Goal: Information Seeking & Learning: Learn about a topic

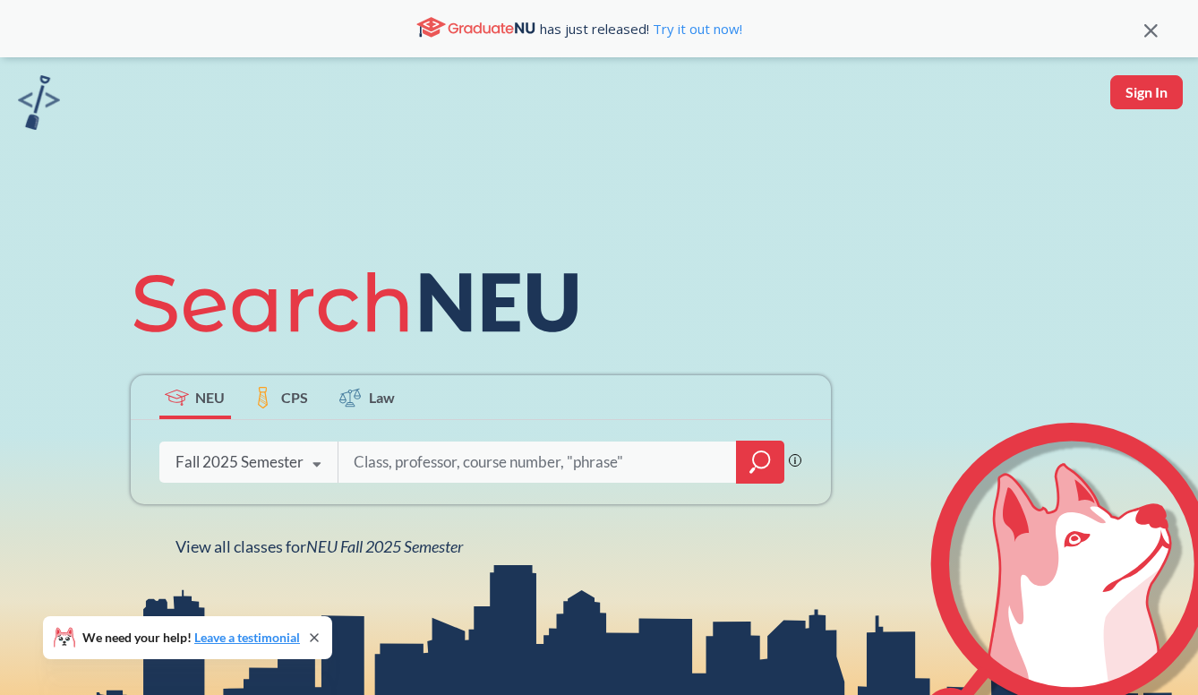
click at [521, 457] on input "search" at bounding box center [538, 462] width 372 height 38
type input "1220"
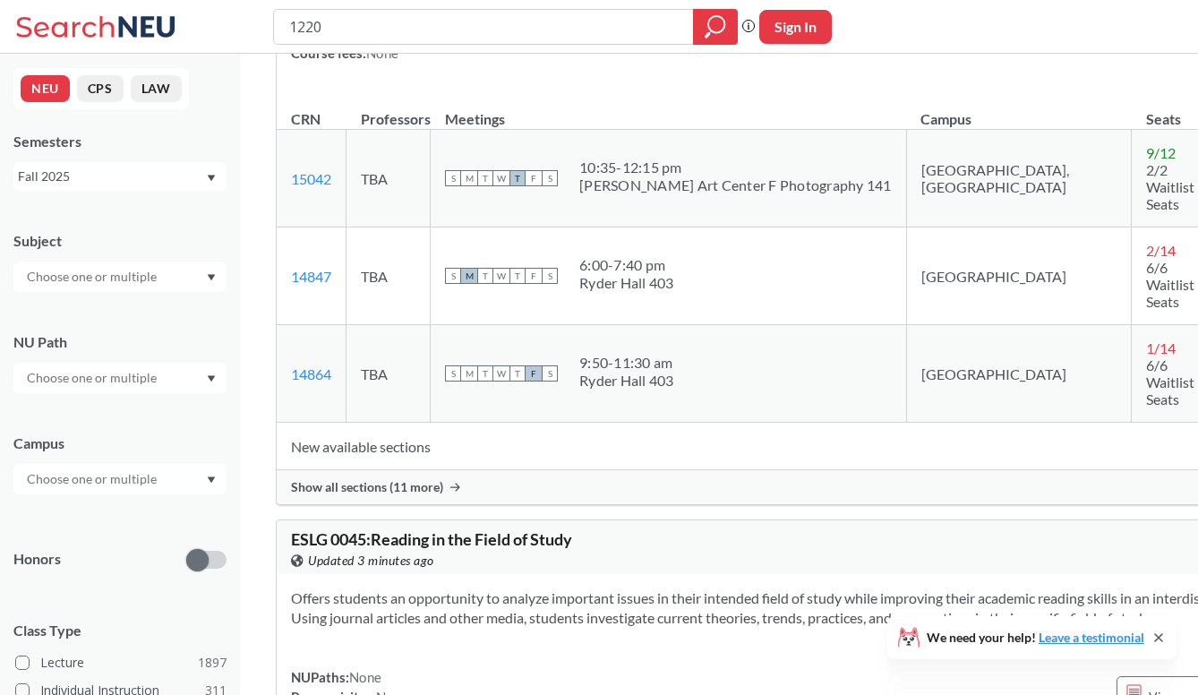
scroll to position [1513, 0]
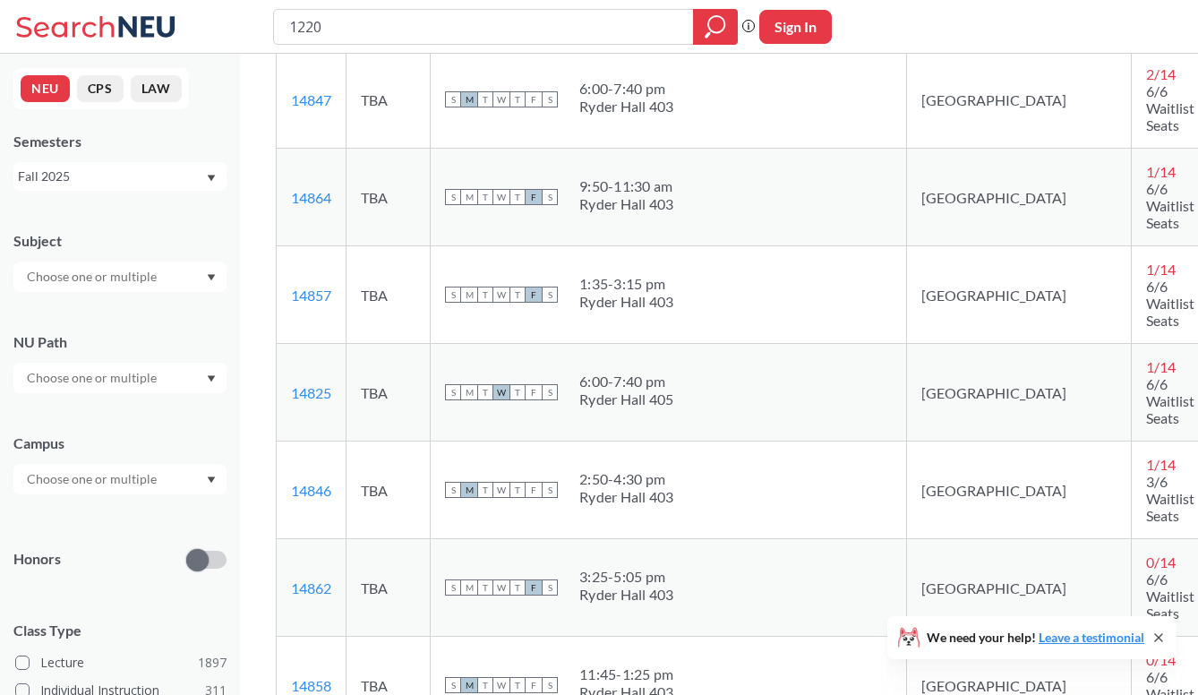
scroll to position [1845, 0]
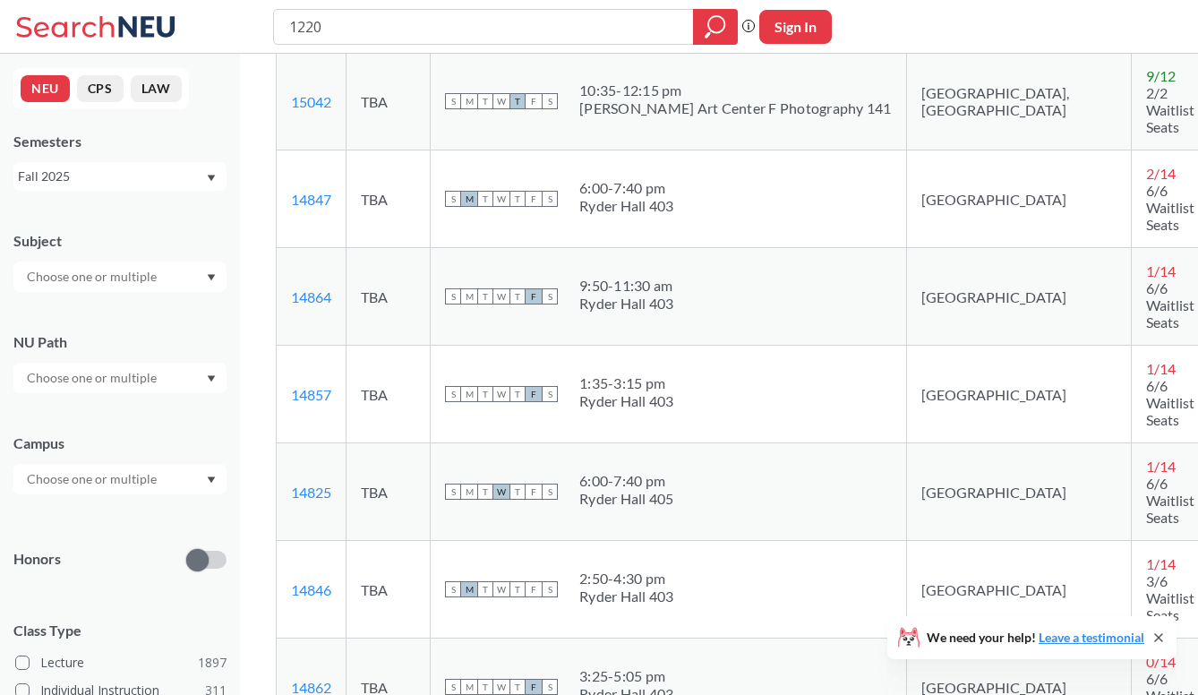
drag, startPoint x: 647, startPoint y: 380, endPoint x: 694, endPoint y: 385, distance: 46.8
click at [694, 472] on div "S M T W T F S 6:00 - 7:40 pm Ryder Hall 405" at bounding box center [668, 491] width 447 height 39
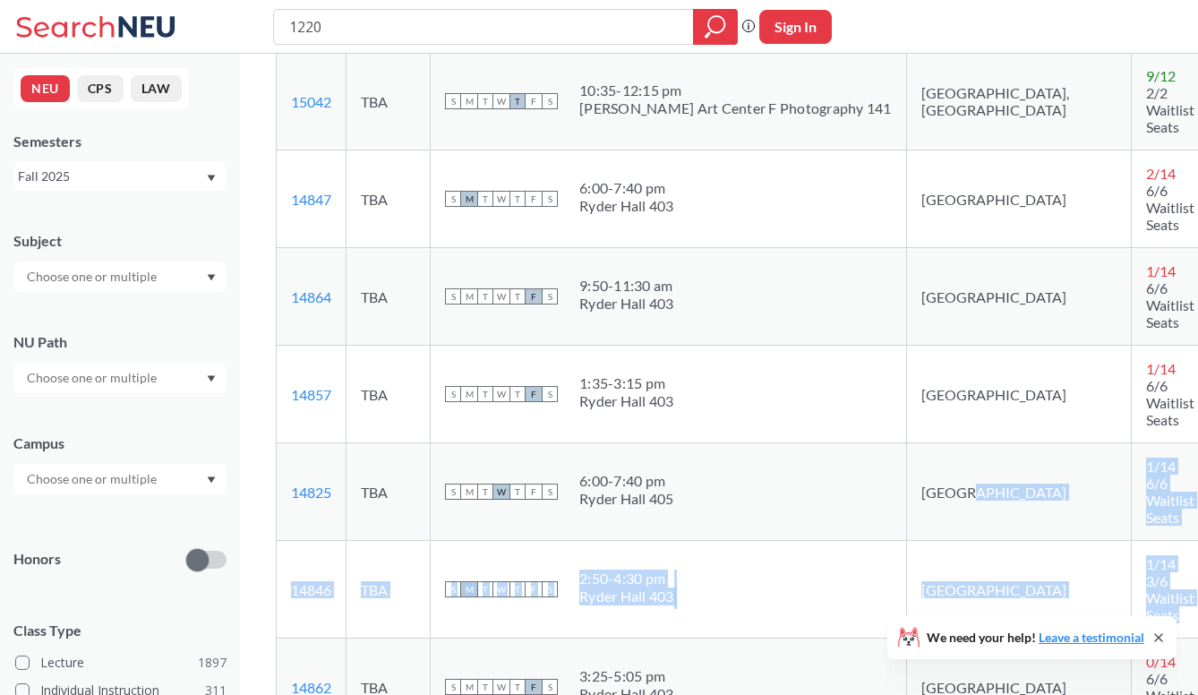
drag, startPoint x: 933, startPoint y: 440, endPoint x: 899, endPoint y: 406, distance: 47.5
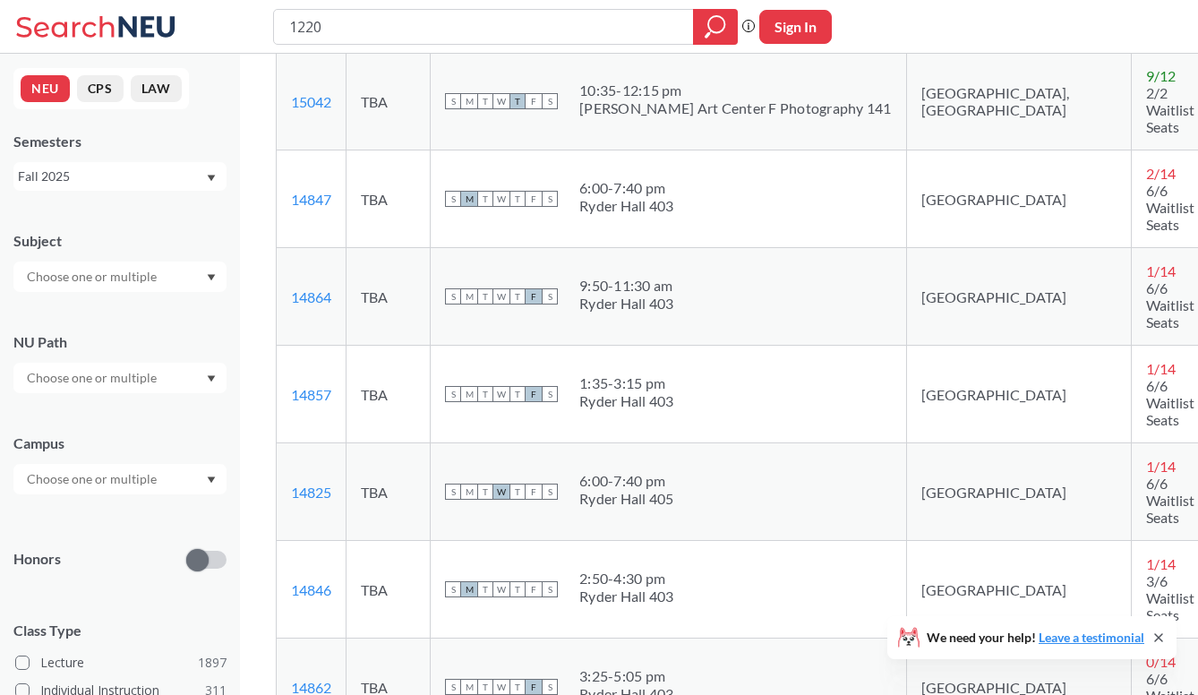
click at [906, 541] on td "[GEOGRAPHIC_DATA]" at bounding box center [1019, 590] width 226 height 98
click at [1146, 262] on span "1 / 14" at bounding box center [1161, 270] width 30 height 17
click at [1132, 248] on td "1 / 14 6/6 Waitlist Seats" at bounding box center [1181, 297] width 98 height 98
drag, startPoint x: 341, startPoint y: 205, endPoint x: 294, endPoint y: 206, distance: 47.5
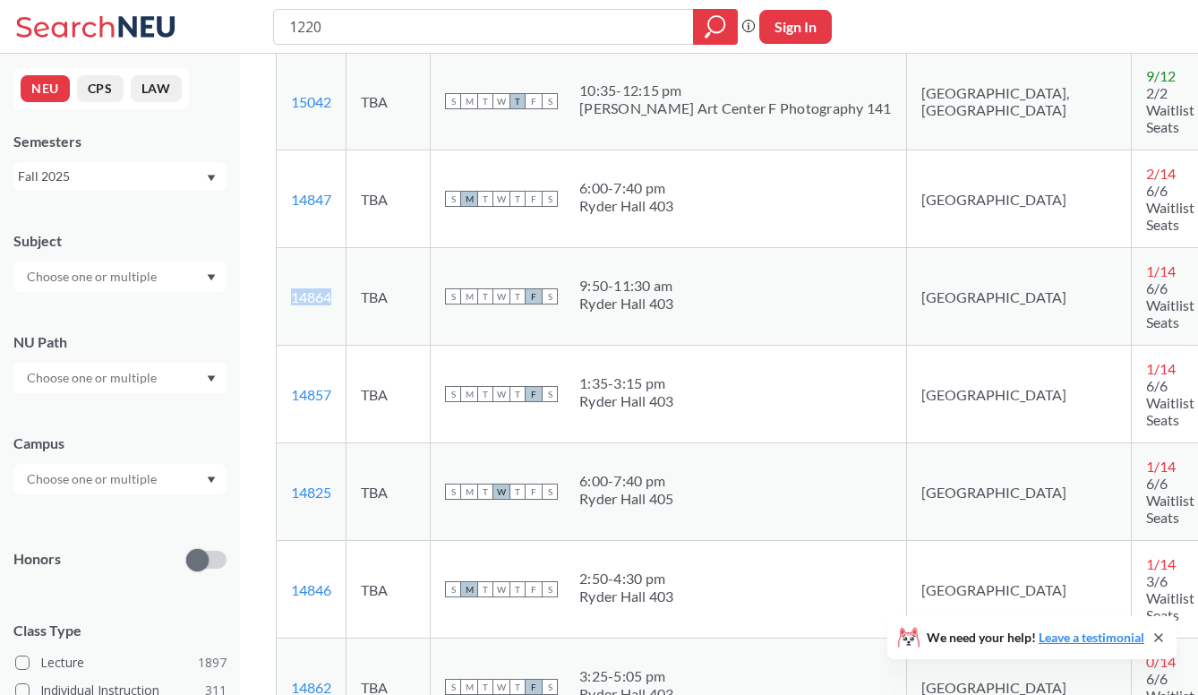
click at [294, 248] on td "14864 View this section on Banner." at bounding box center [312, 297] width 70 height 98
copy link "14864"
click at [705, 277] on div "S M T W T F S 9:50 - 11:30 am Ryder Hall 403" at bounding box center [668, 296] width 447 height 39
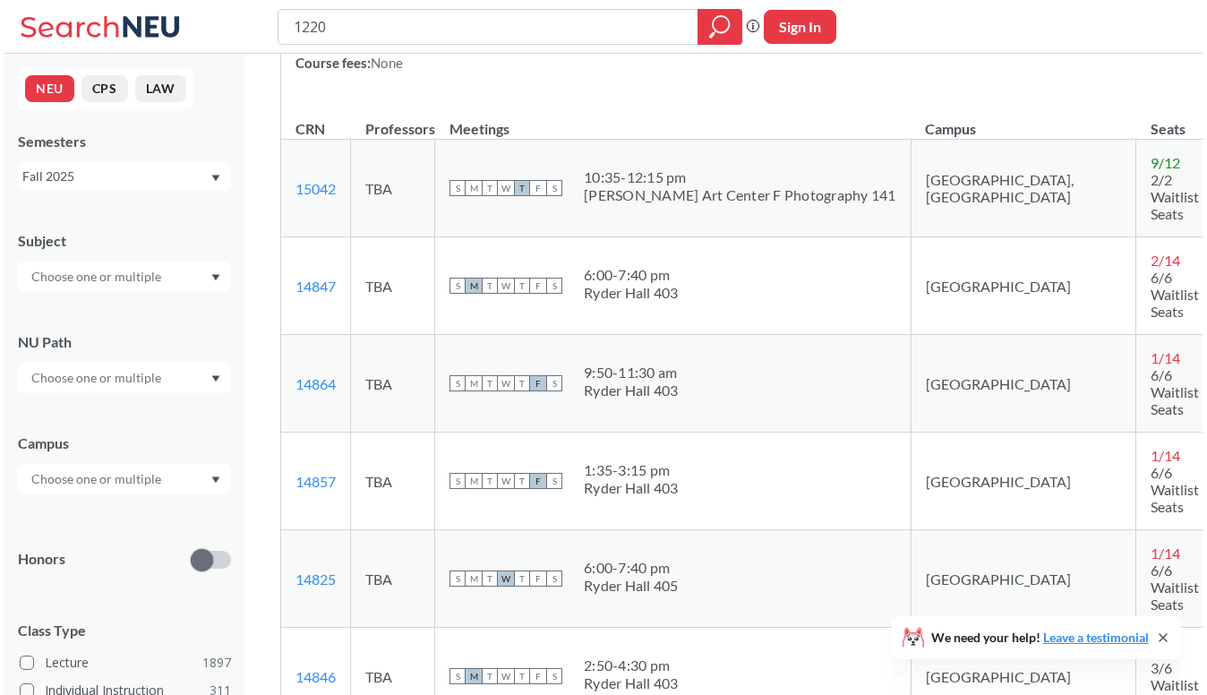
scroll to position [1756, 0]
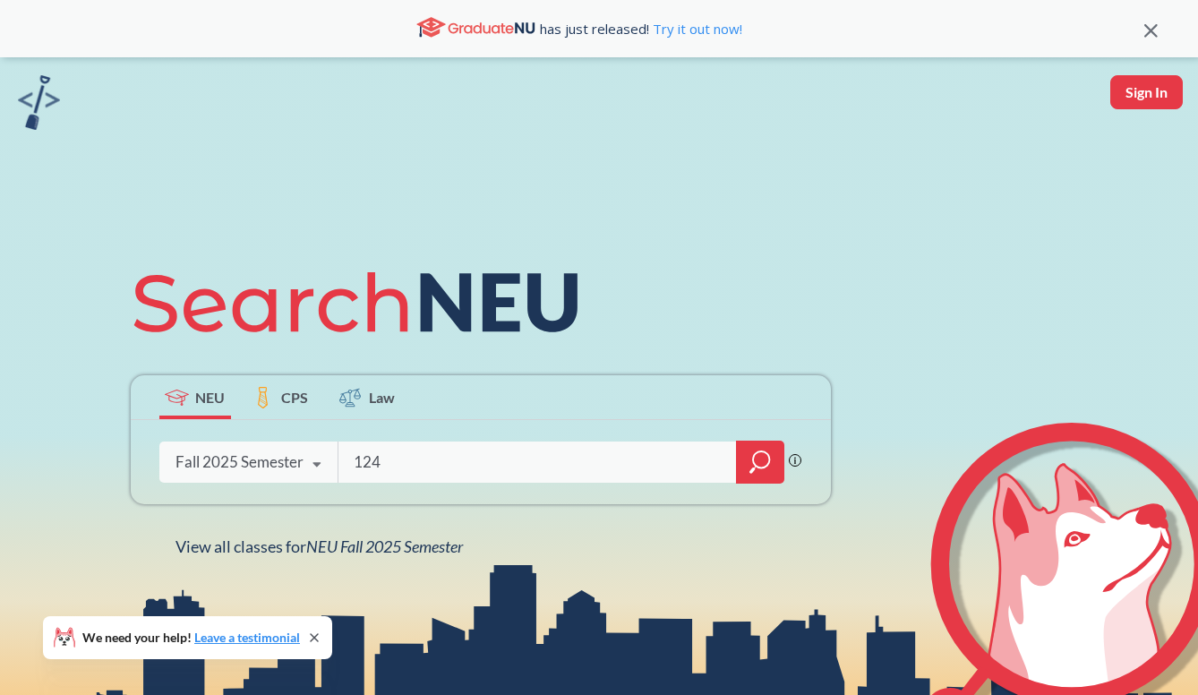
type input "1240"
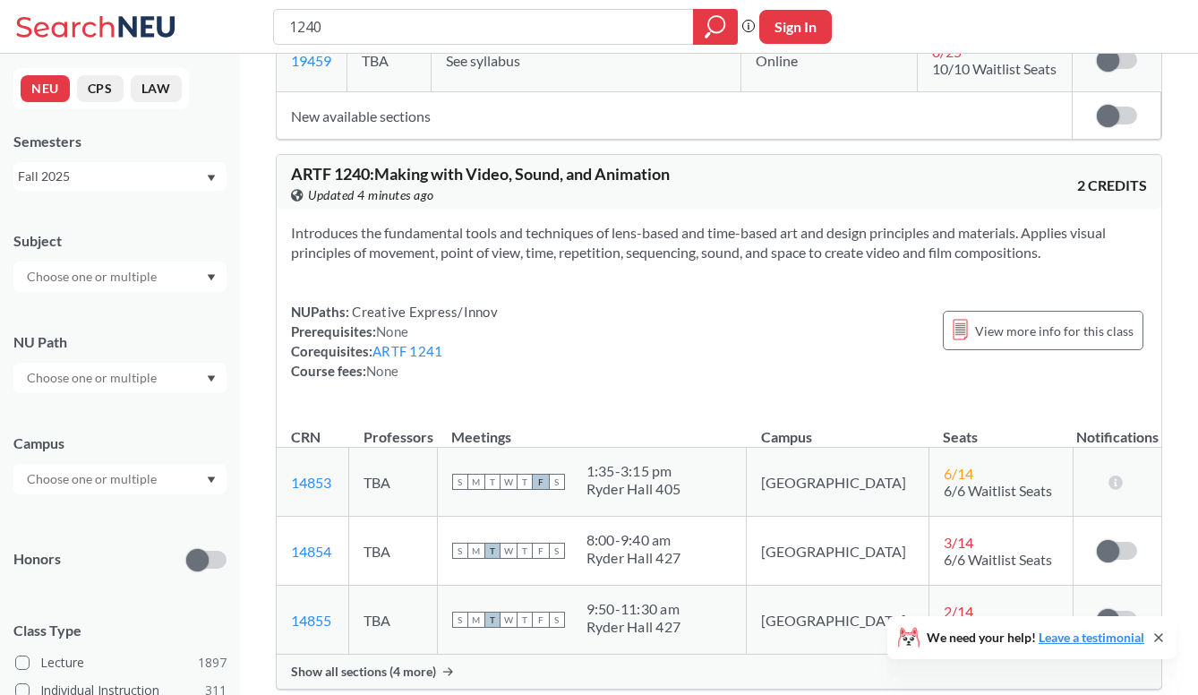
scroll to position [704, 0]
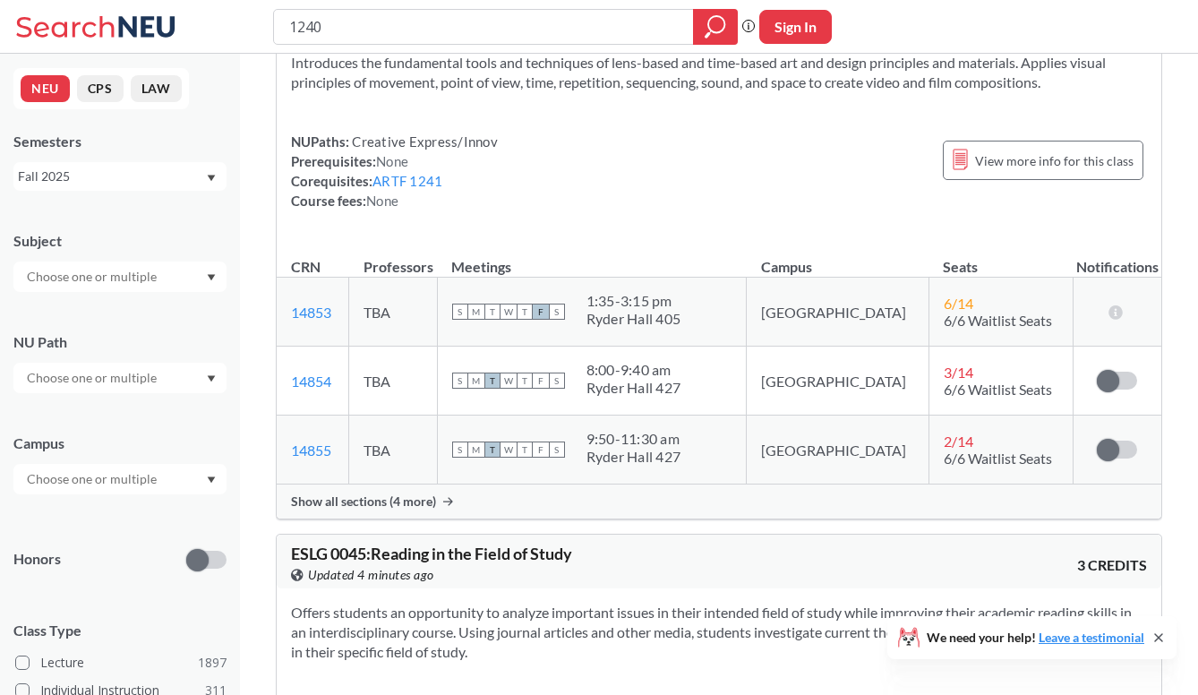
click at [528, 509] on div "Show all sections (4 more)" at bounding box center [719, 501] width 885 height 34
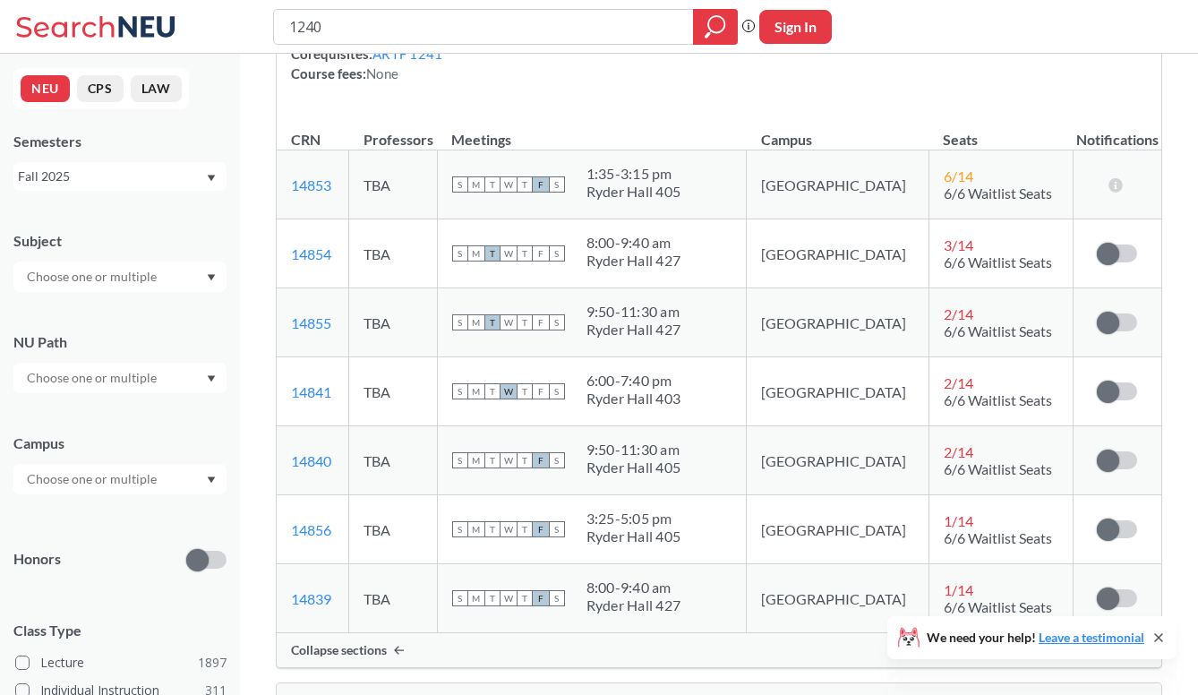
scroll to position [857, 0]
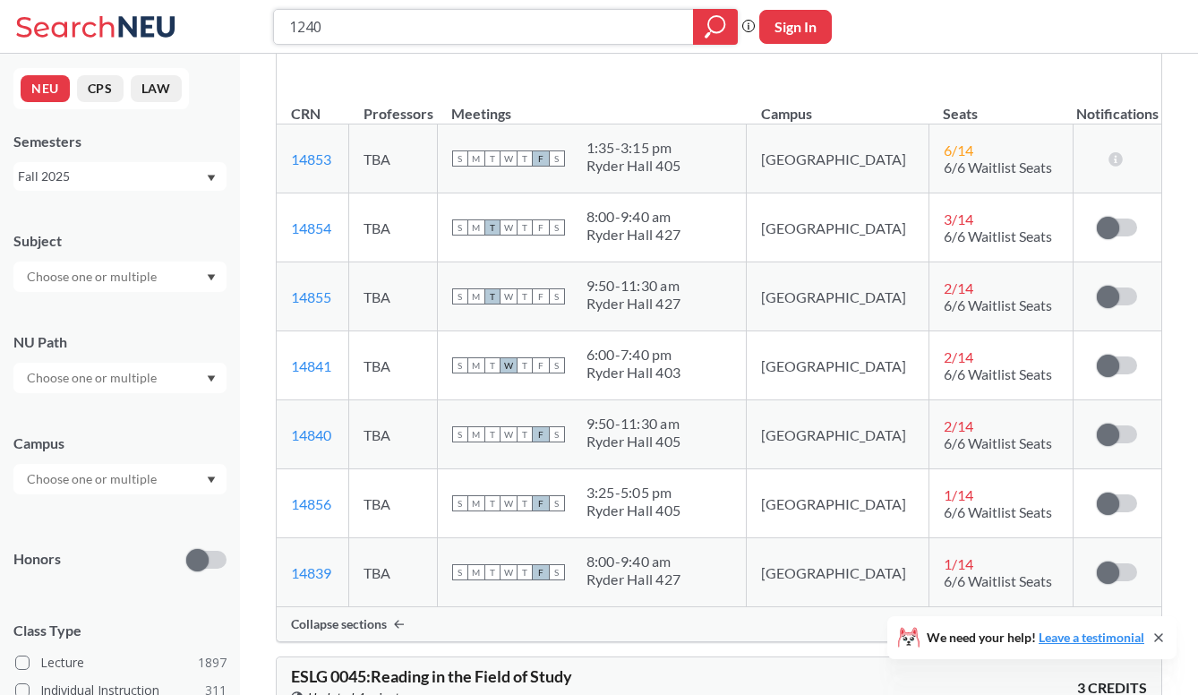
click at [521, 38] on input "1240" at bounding box center [483, 27] width 393 height 30
type input "1250"
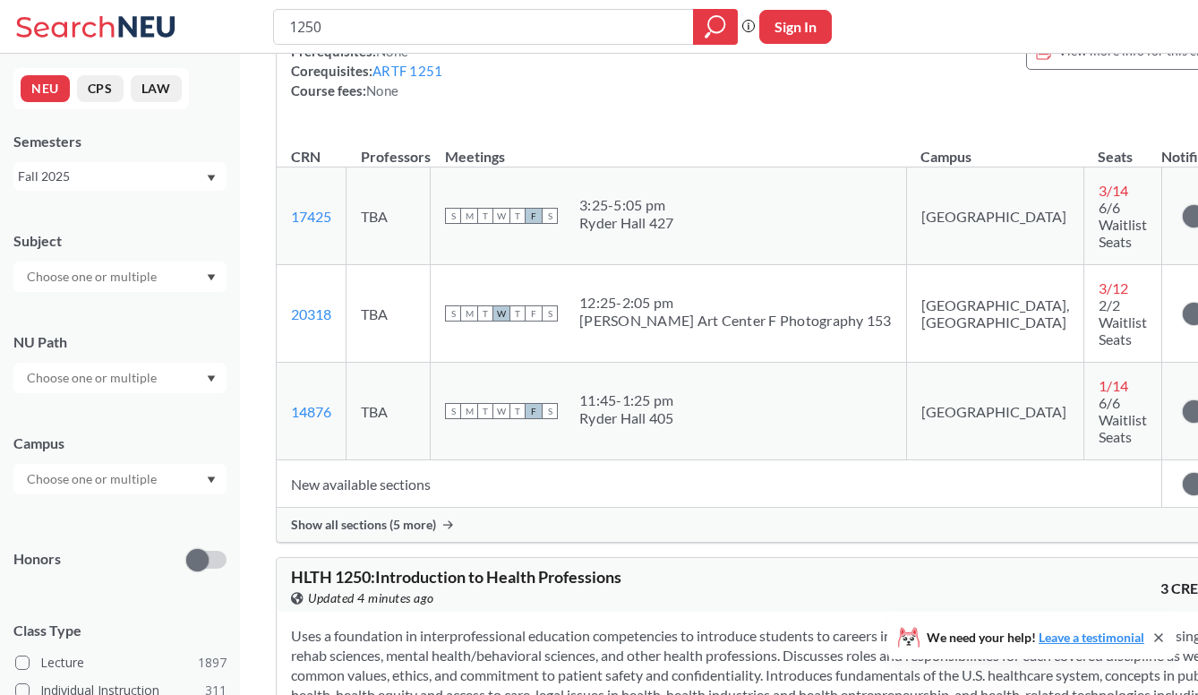
scroll to position [678, 0]
click at [517, 509] on div "Show all sections (5 more)" at bounding box center [761, 526] width 968 height 34
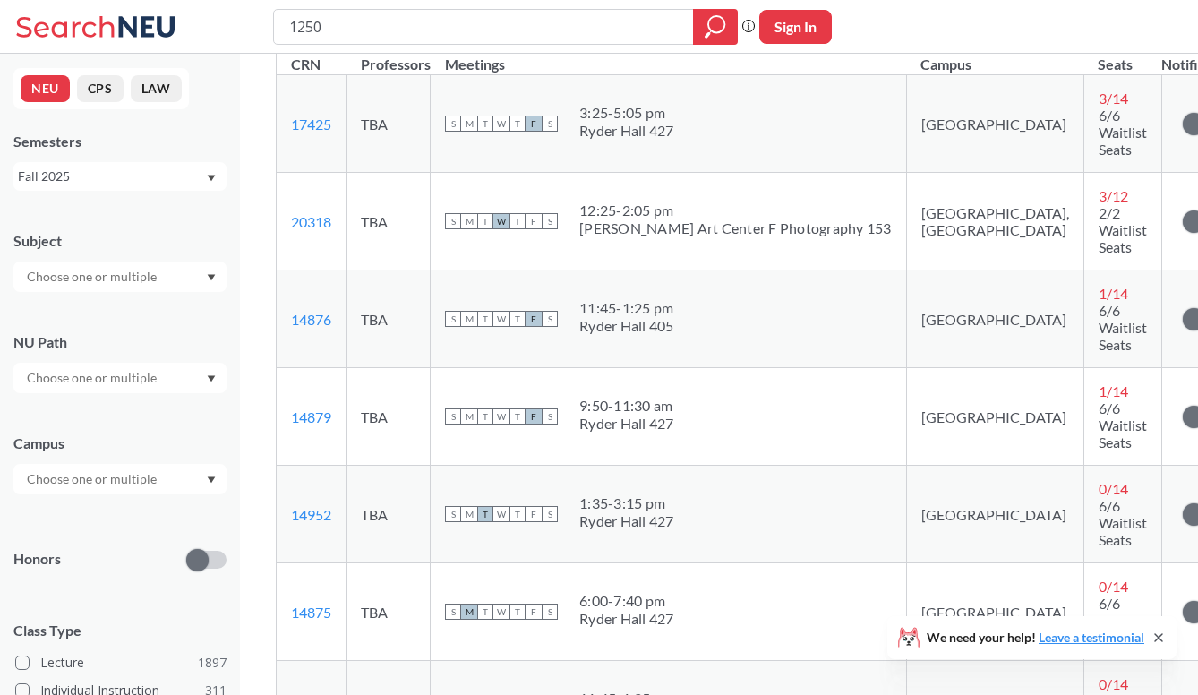
scroll to position [786, 0]
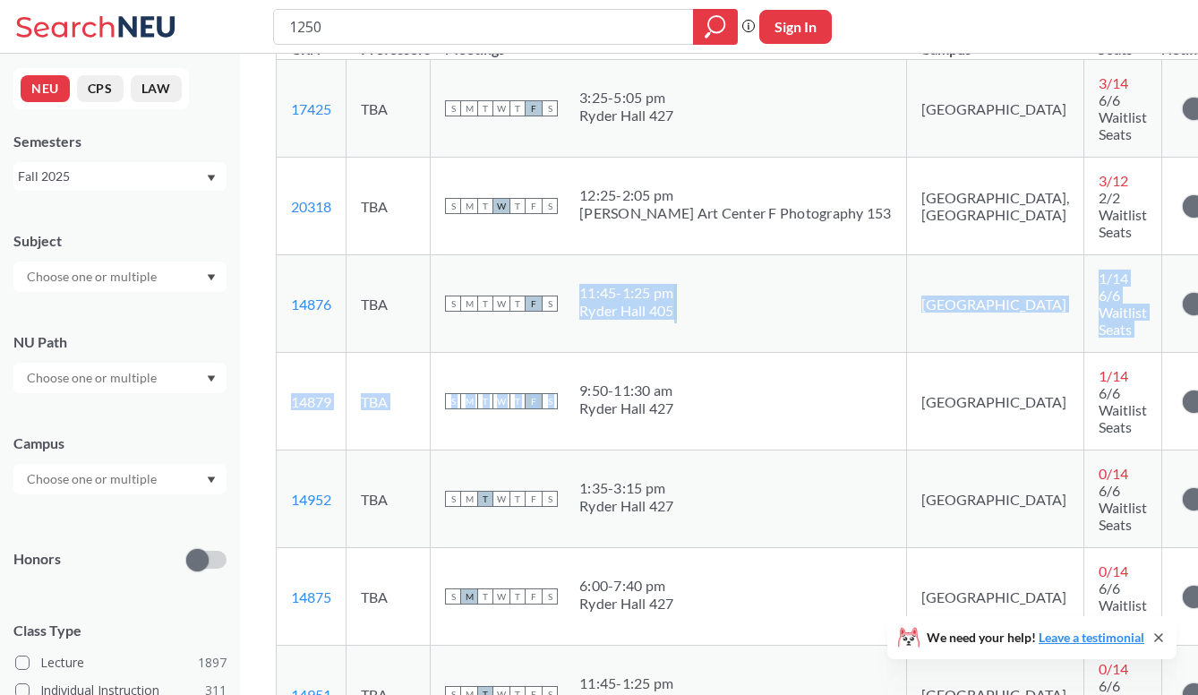
drag, startPoint x: 585, startPoint y: 255, endPoint x: 776, endPoint y: 301, distance: 197.0
click at [776, 301] on tbody "17425 View this section on Banner. TBA S M T W T F S 3:25 - 5:05 pm Ryder Hall …" at bounding box center [760, 450] width 967 height 781
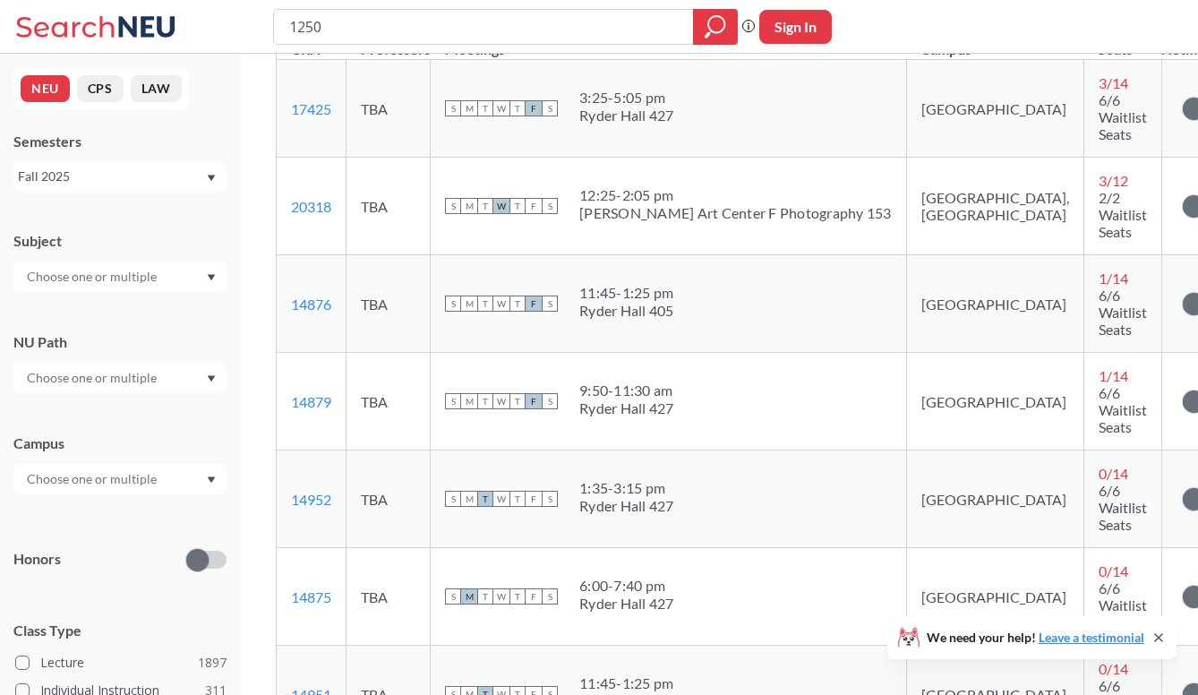
click at [758, 290] on td "S M T W T F S 11:45 - 1:25 pm Ryder Hall 405" at bounding box center [669, 304] width 476 height 98
drag, startPoint x: 691, startPoint y: 286, endPoint x: 624, endPoint y: 269, distance: 69.3
click at [627, 269] on td "S M T W T F S 11:45 - 1:25 pm Ryder Hall 405" at bounding box center [669, 304] width 476 height 98
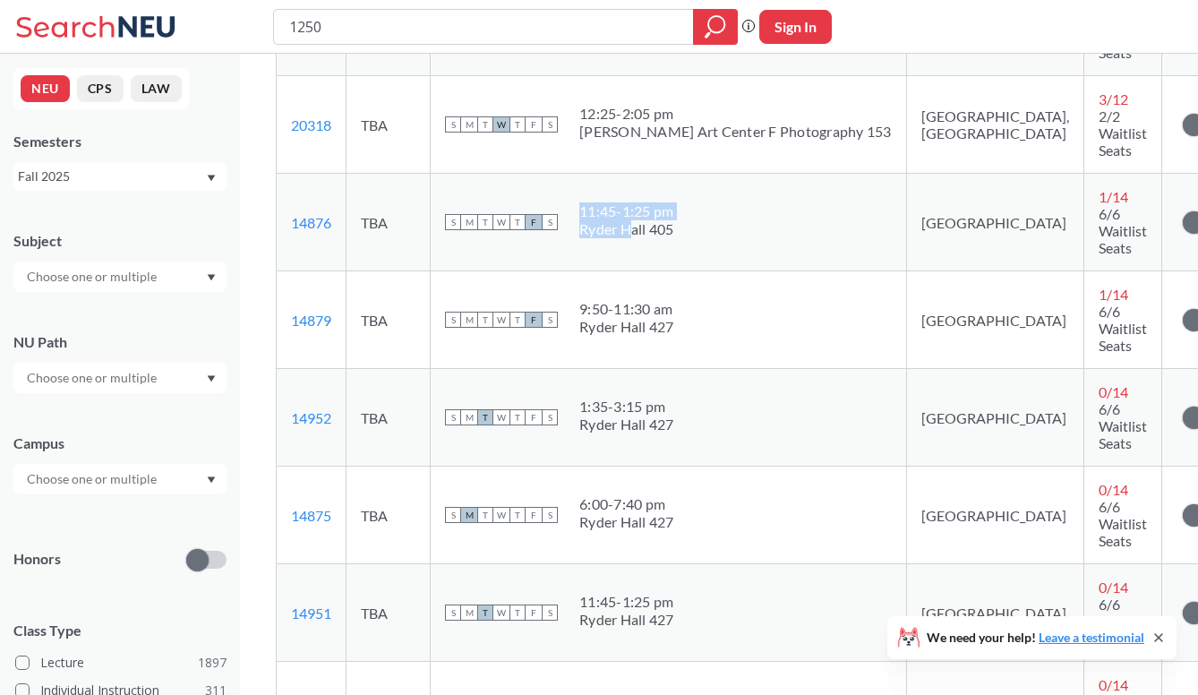
scroll to position [888, 0]
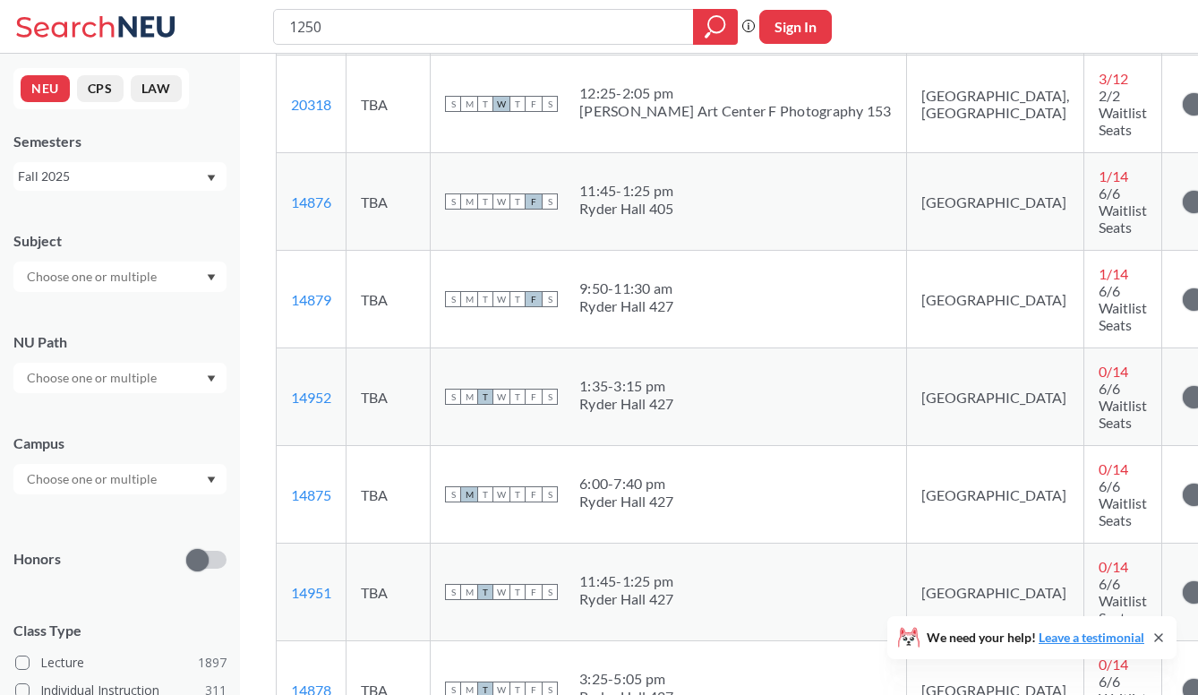
click at [680, 265] on td "S M T W T F S 9:50 - 11:30 am Ryder Hall 427" at bounding box center [669, 300] width 476 height 98
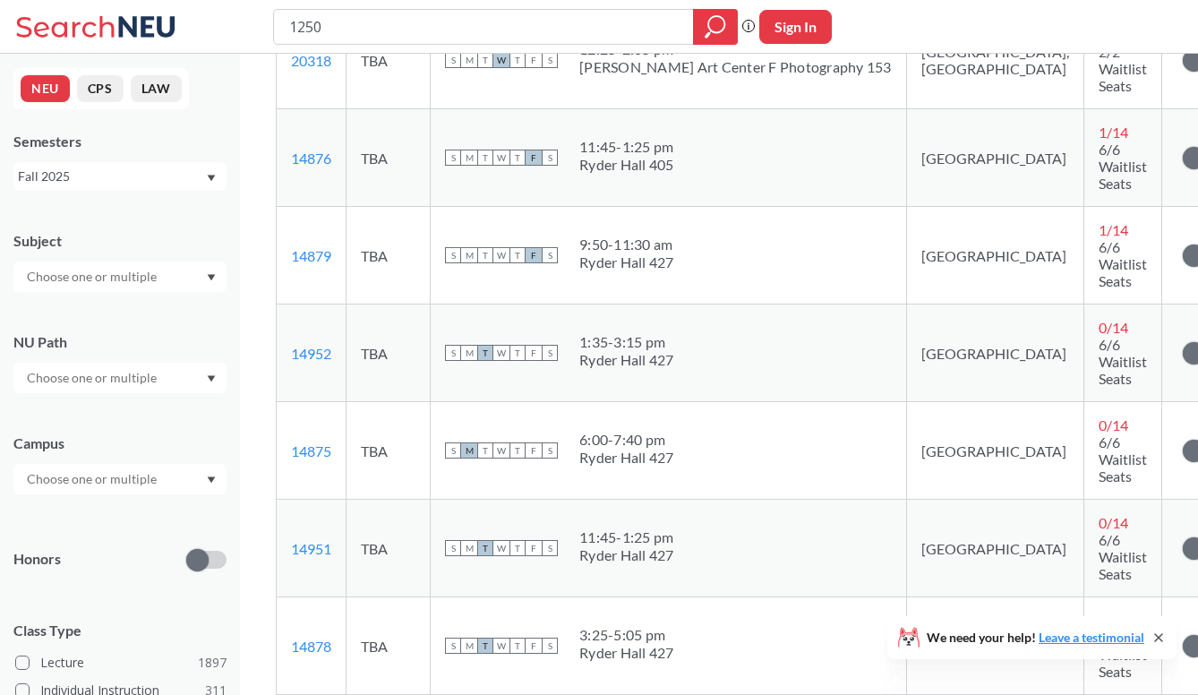
scroll to position [935, 0]
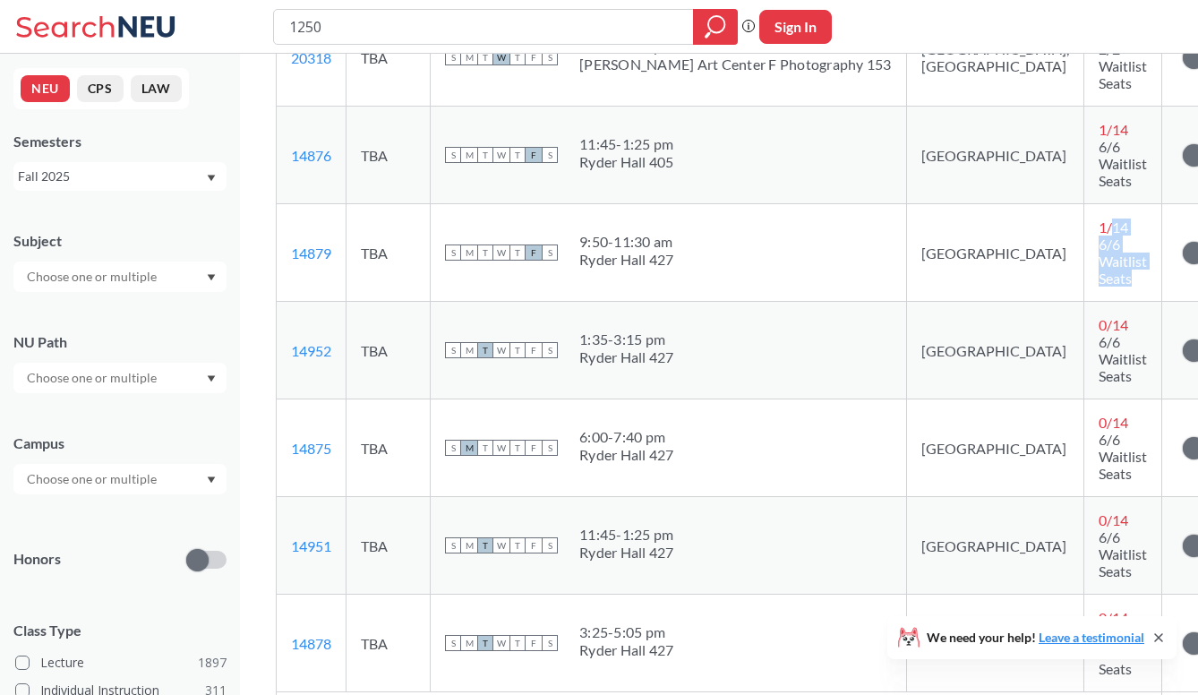
drag, startPoint x: 962, startPoint y: 180, endPoint x: 1023, endPoint y: 219, distance: 73.3
click at [1083, 219] on td "1 / 14 6/6 Waitlist Seats" at bounding box center [1122, 253] width 78 height 98
click at [1083, 220] on td "1 / 14 6/6 Waitlist Seats" at bounding box center [1122, 253] width 78 height 98
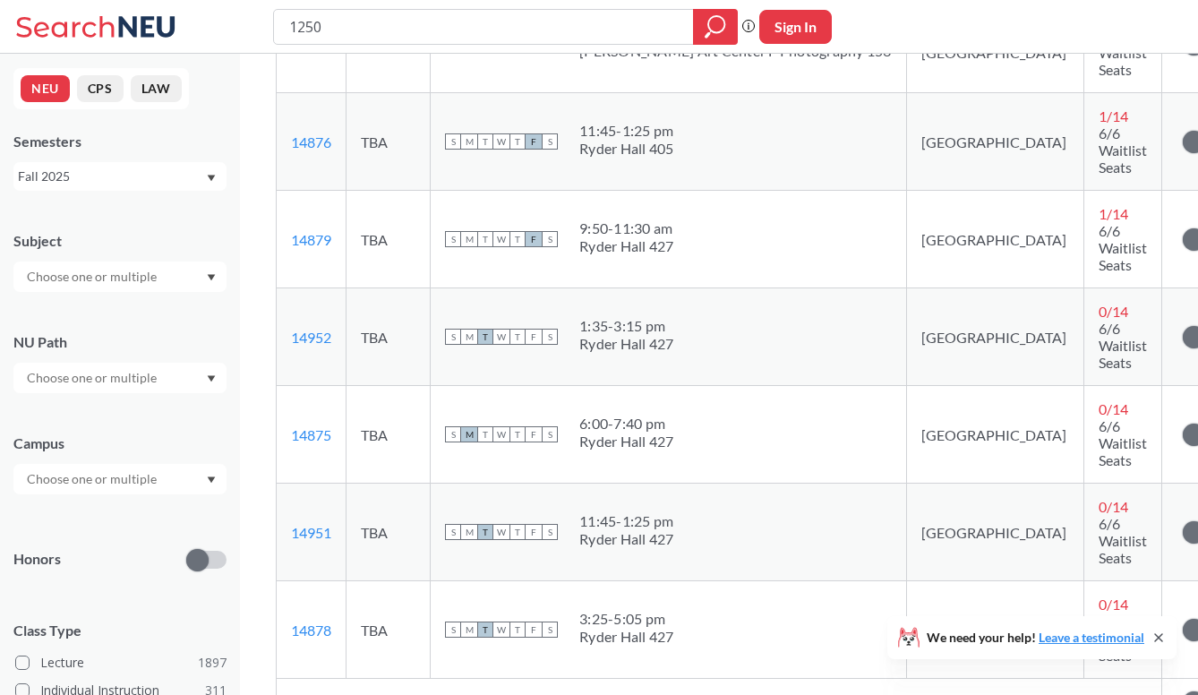
scroll to position [945, 0]
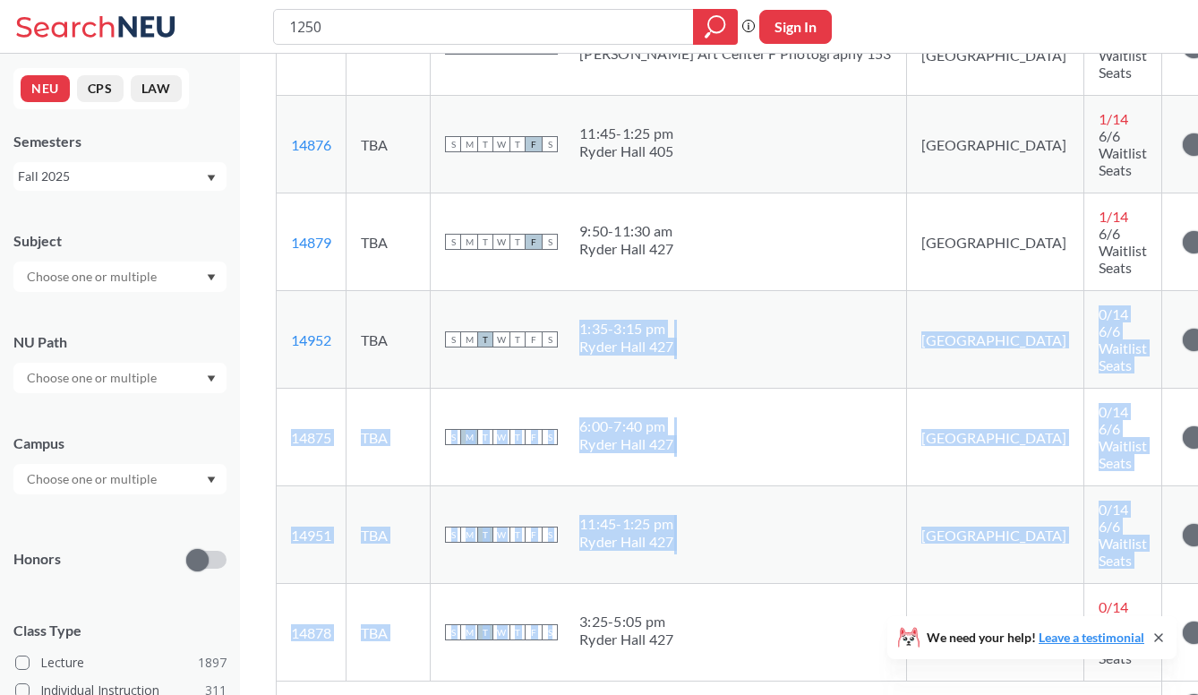
drag, startPoint x: 571, startPoint y: 248, endPoint x: 731, endPoint y: 503, distance: 301.3
click at [731, 503] on tbody "17425 View this section on Banner. TBA S M T W T F S 3:25 - 5:05 pm Ryder Hall …" at bounding box center [760, 291] width 967 height 781
click at [731, 612] on div "S M T W T F S 3:25 - 5:05 pm Ryder Hall 427" at bounding box center [668, 631] width 447 height 39
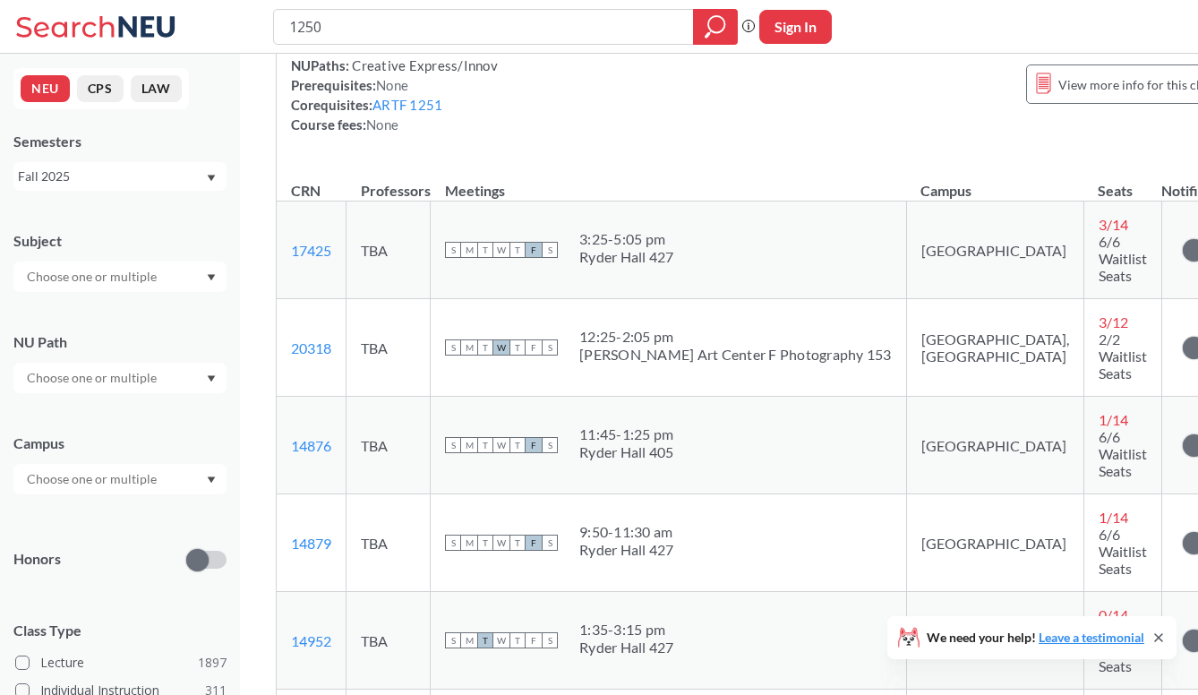
scroll to position [479, 0]
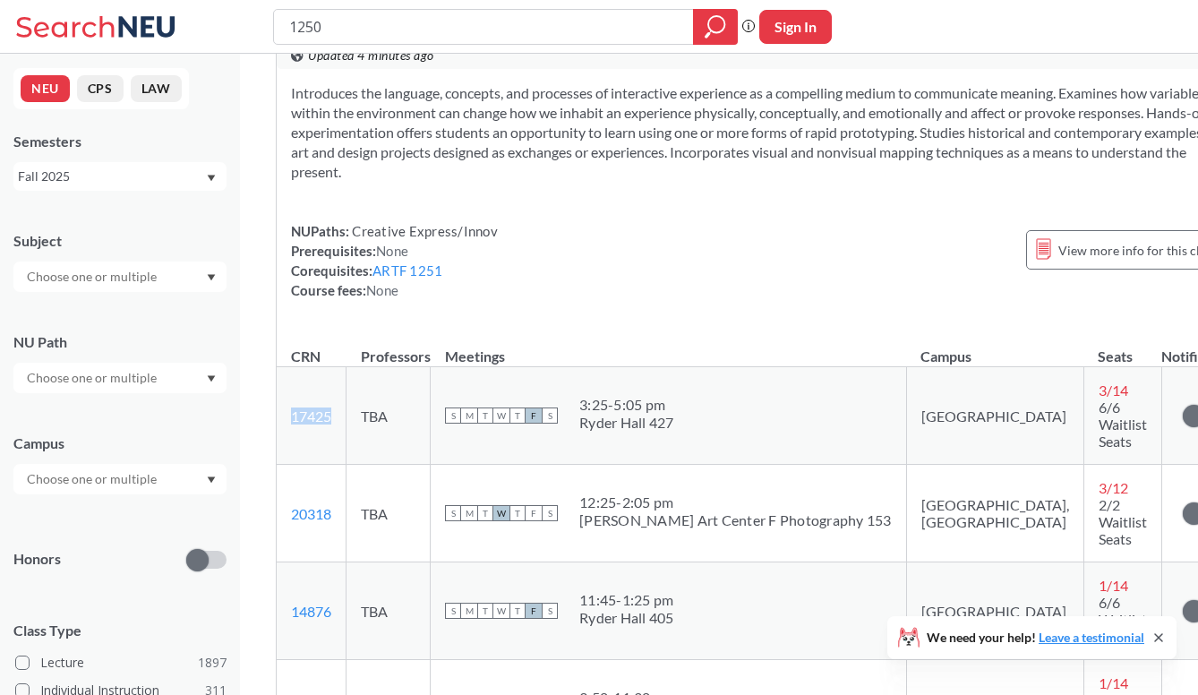
drag, startPoint x: 337, startPoint y: 409, endPoint x: 289, endPoint y: 410, distance: 47.5
click at [289, 410] on td "17425 View this section on Banner." at bounding box center [312, 416] width 70 height 98
copy link "17425"
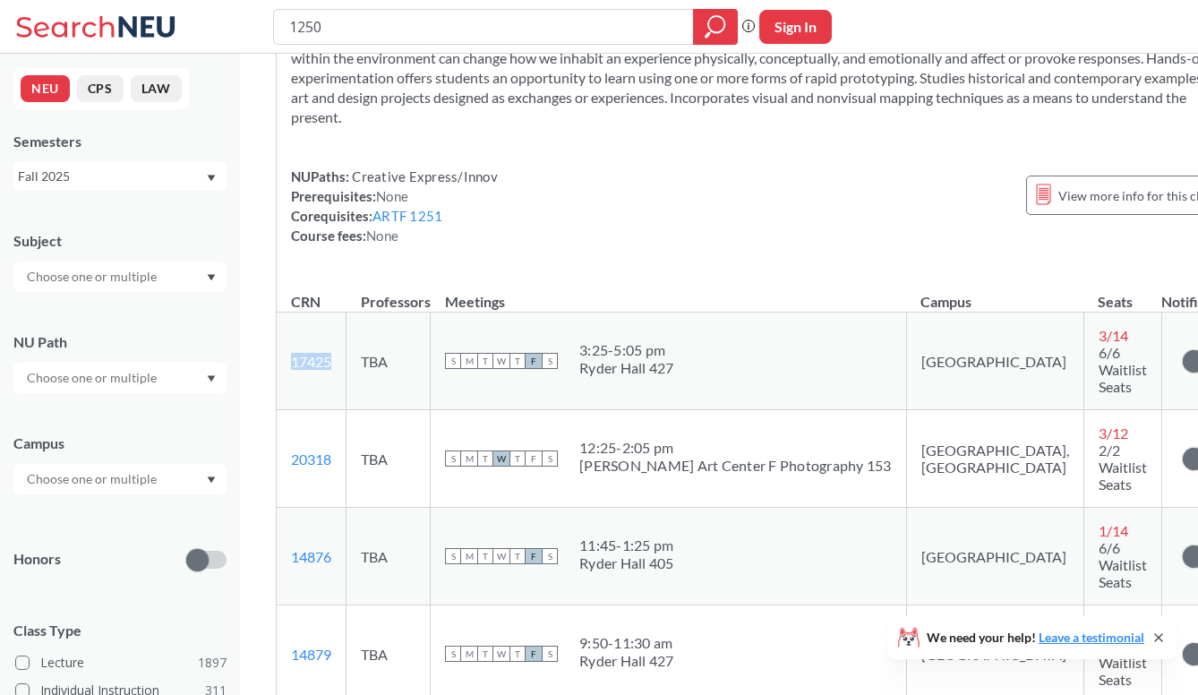
scroll to position [781, 0]
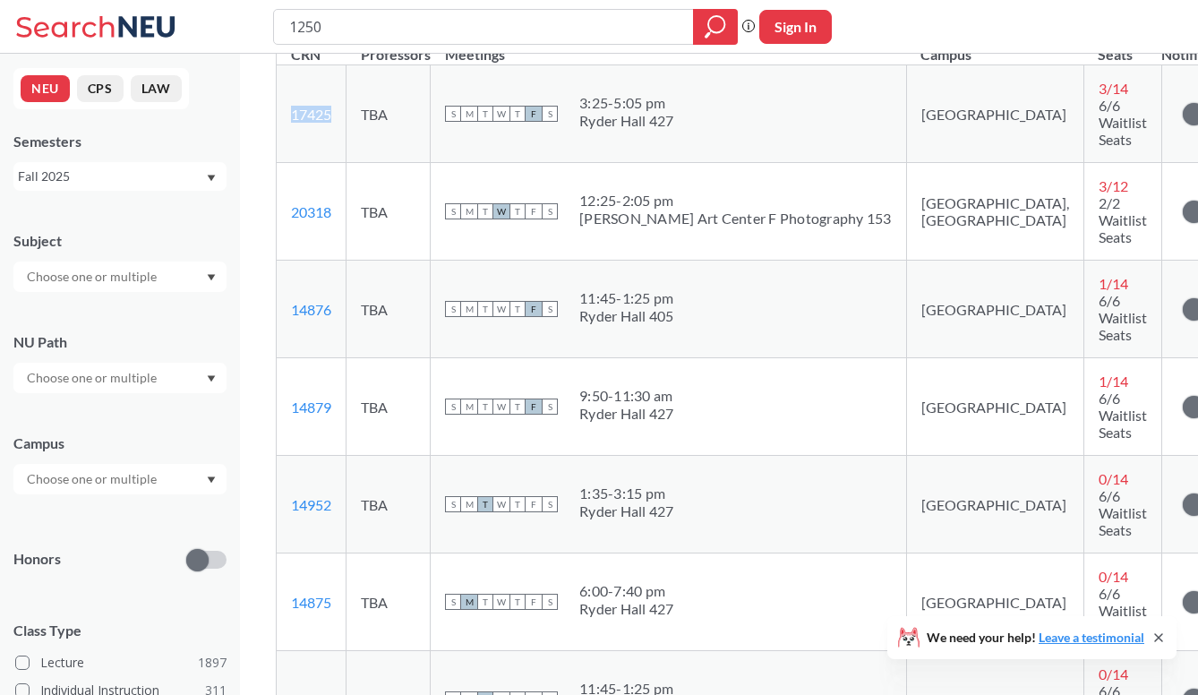
copy link "17425"
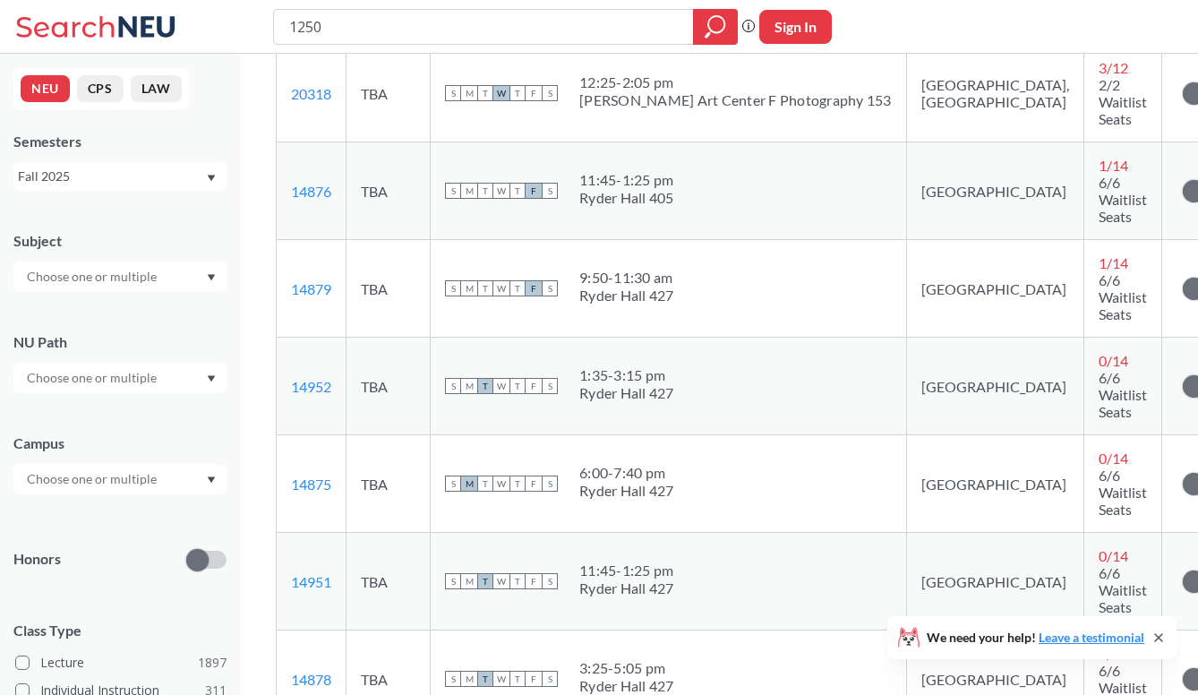
scroll to position [1067, 0]
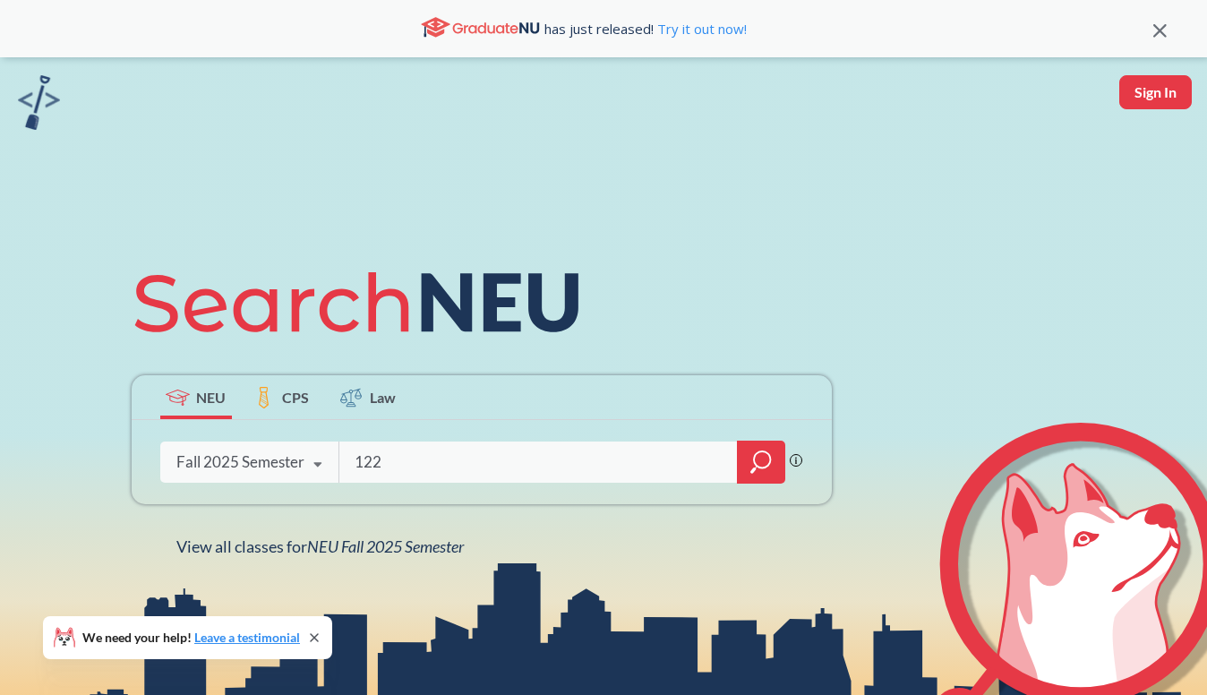
type input "1220"
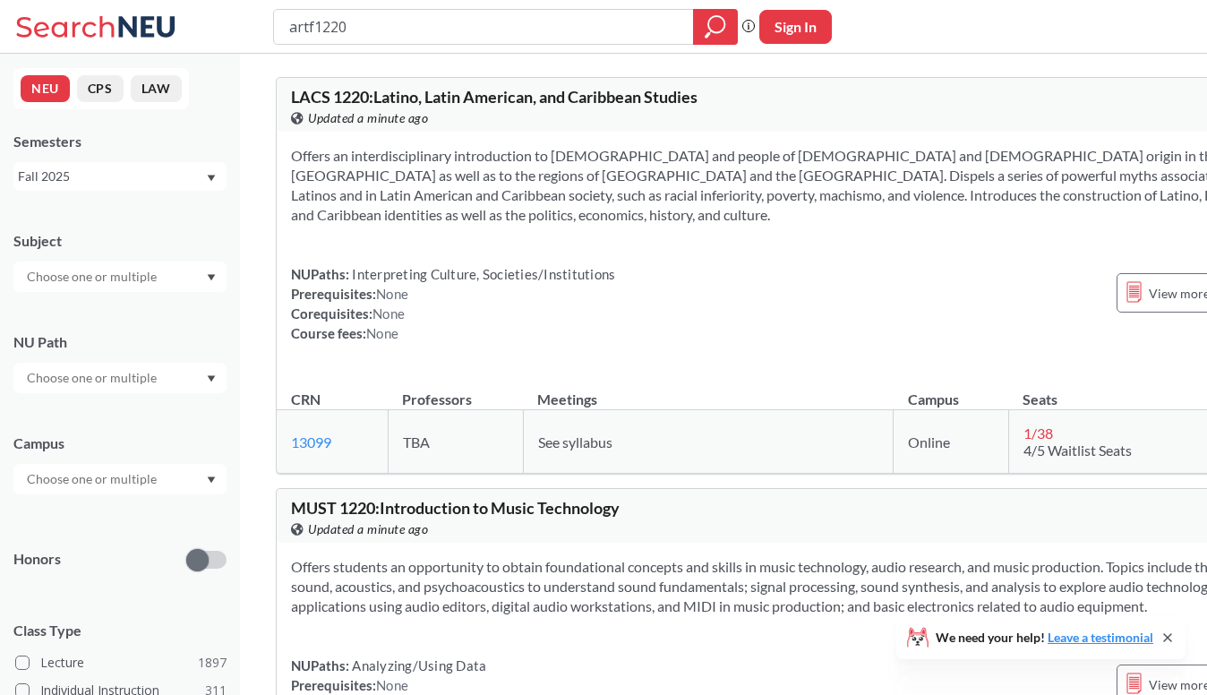
type input "artf 1220"
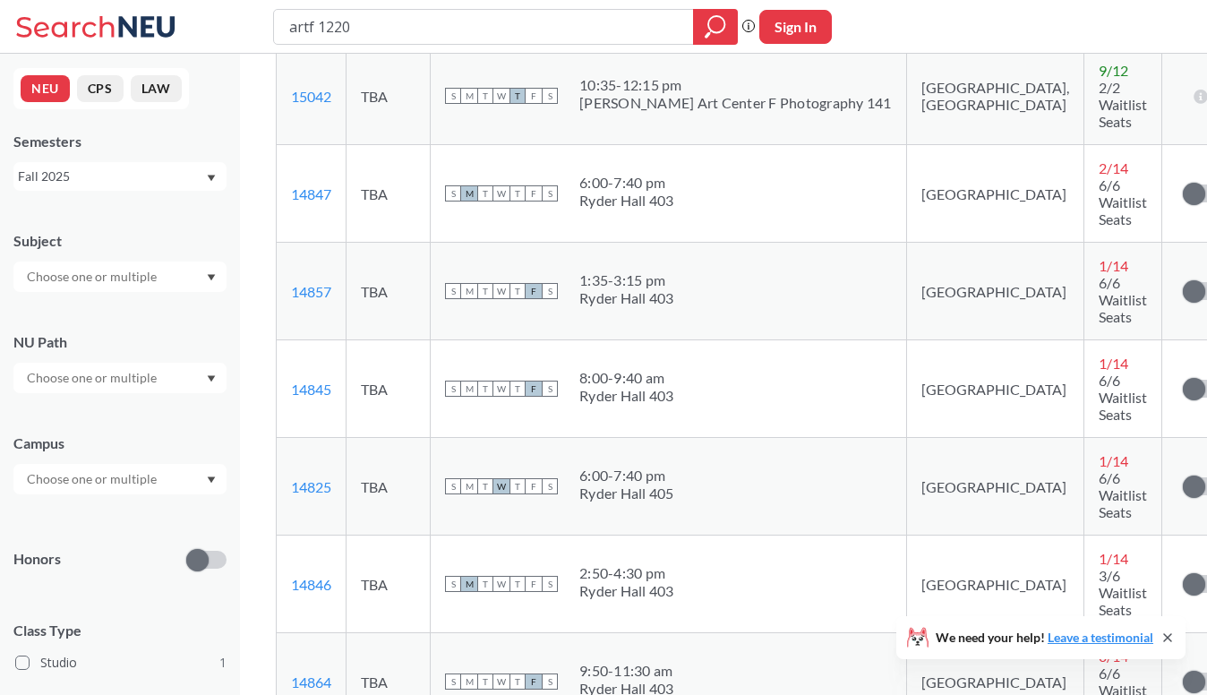
scroll to position [587, 0]
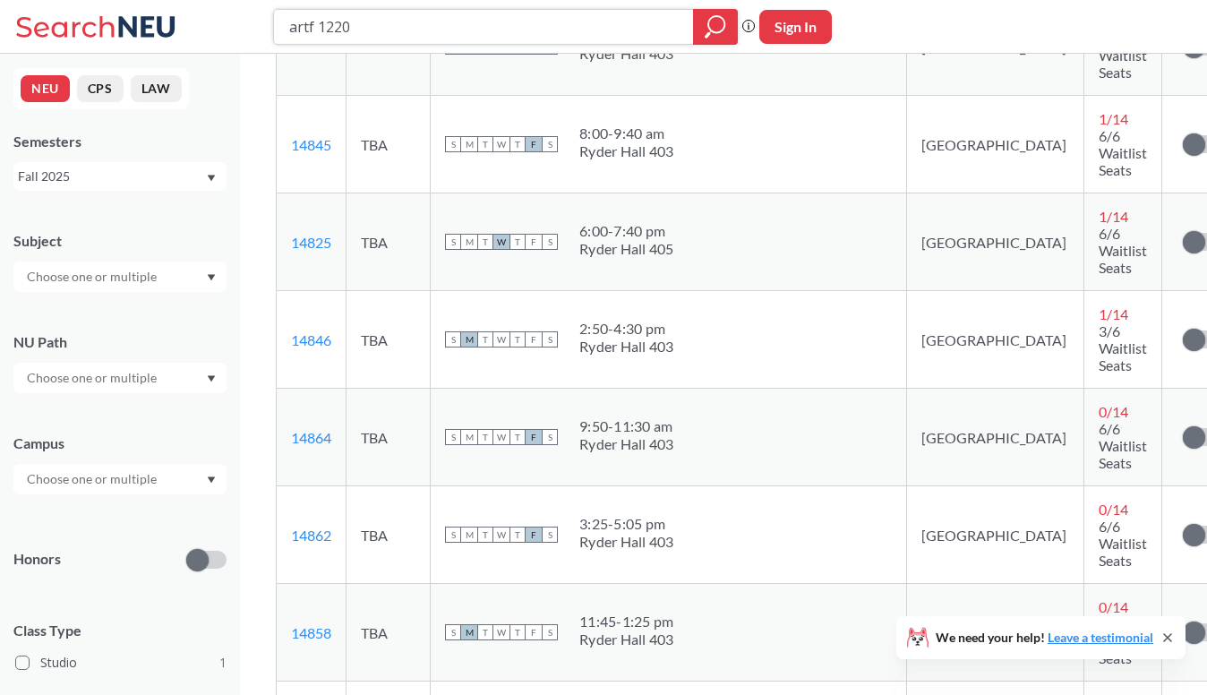
click at [451, 30] on input "artf 1220" at bounding box center [483, 27] width 393 height 30
type input "a"
type input "2"
type input "1250"
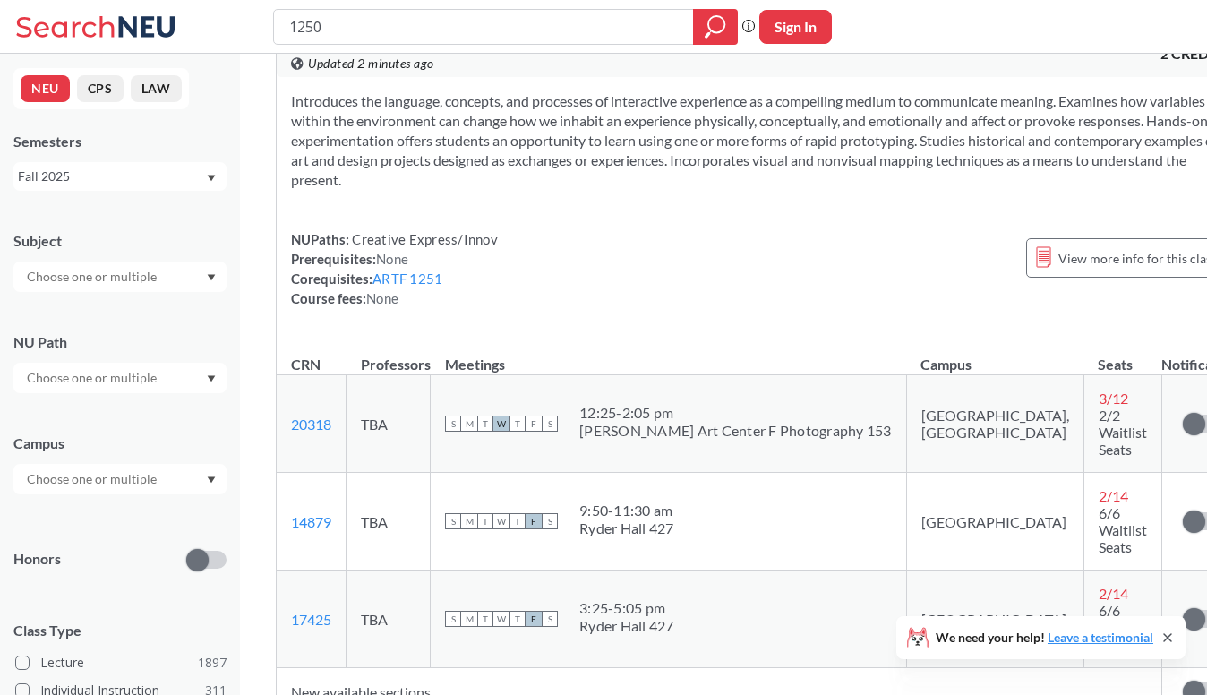
scroll to position [506, 0]
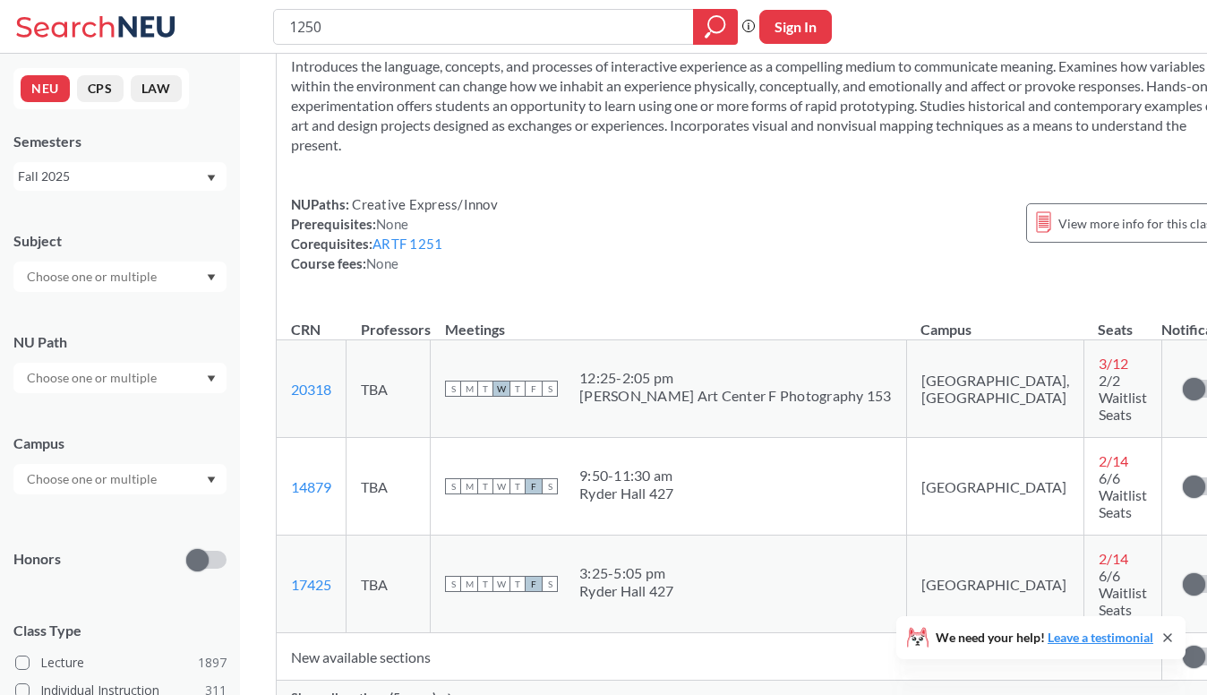
click at [391, 680] on div "Show all sections (5 more)" at bounding box center [761, 697] width 968 height 34
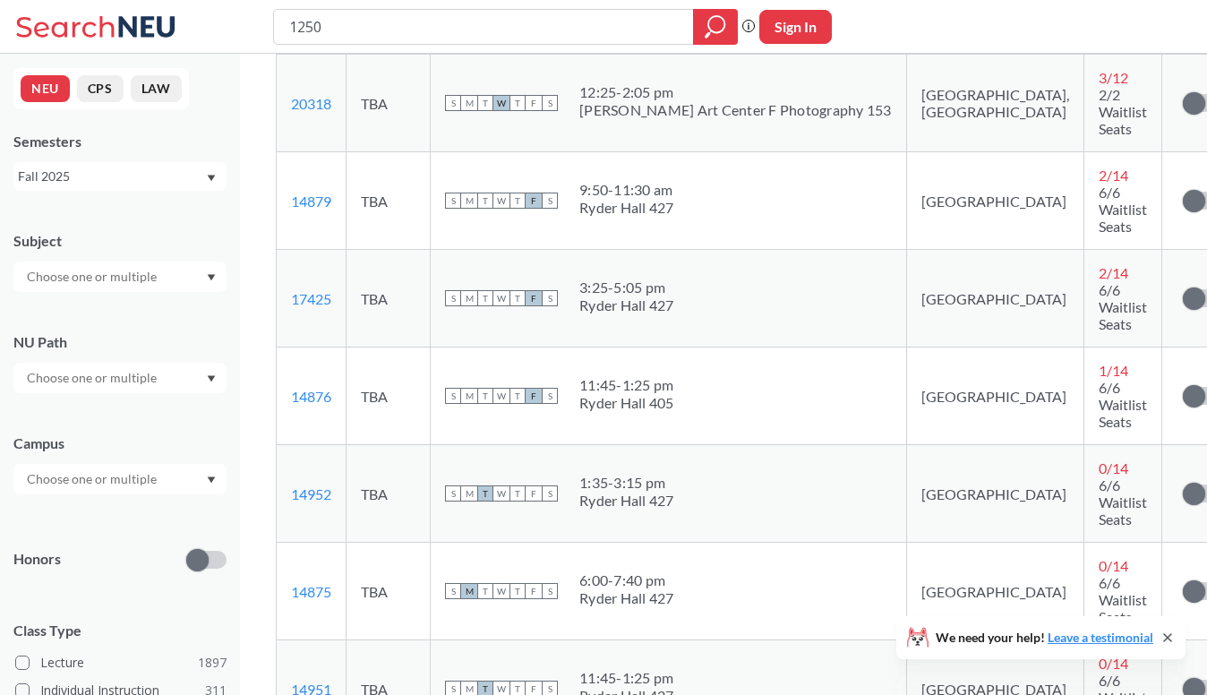
scroll to position [794, 0]
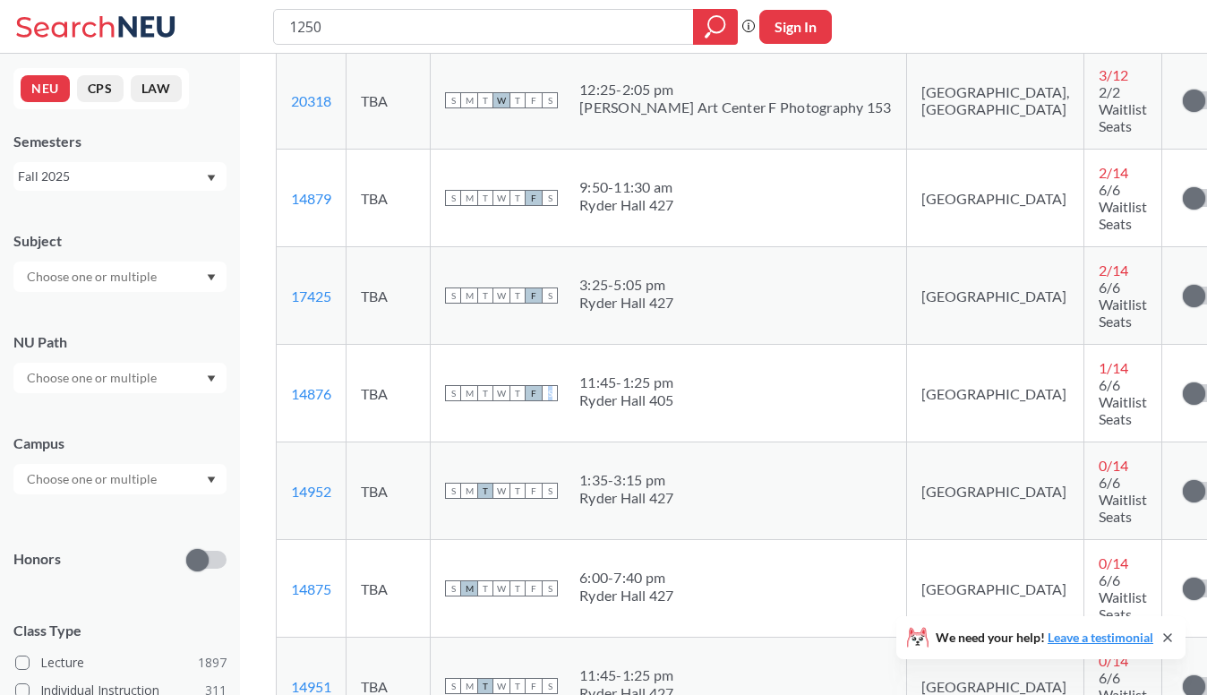
drag, startPoint x: 576, startPoint y: 278, endPoint x: 723, endPoint y: 316, distance: 152.4
click at [723, 345] on td "S M T W T F S 11:45 - 1:25 pm Ryder Hall 405" at bounding box center [669, 394] width 476 height 98
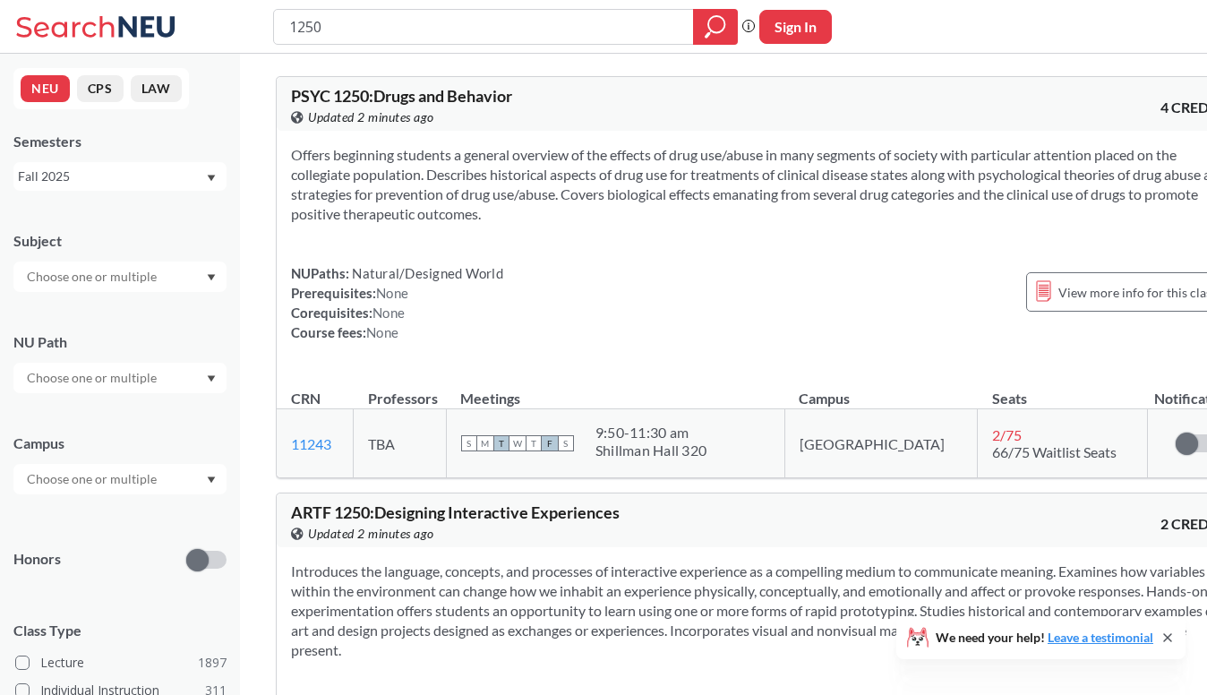
scroll to position [0, 0]
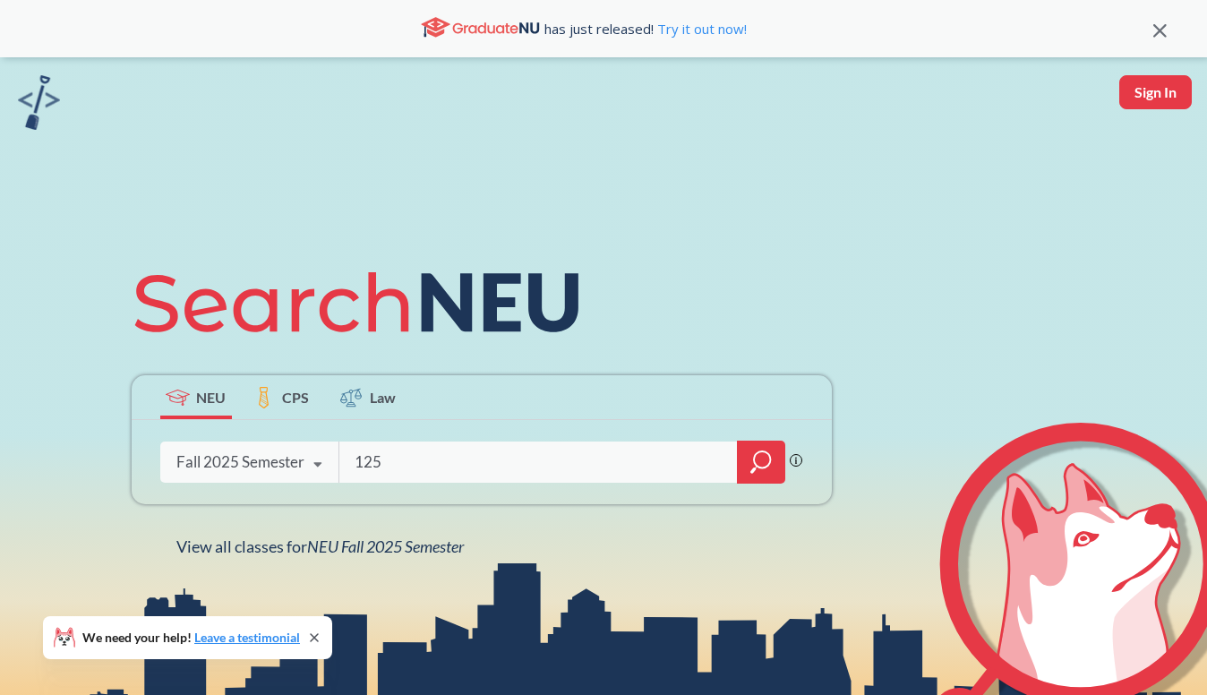
type input "1250"
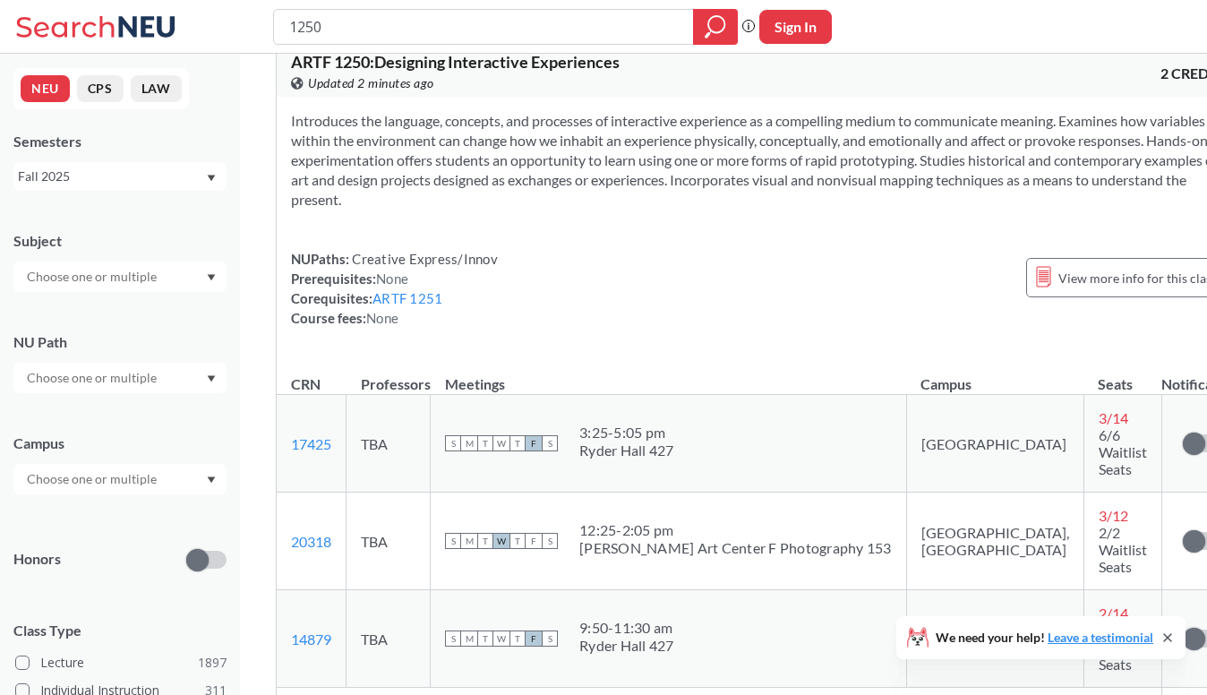
scroll to position [457, 0]
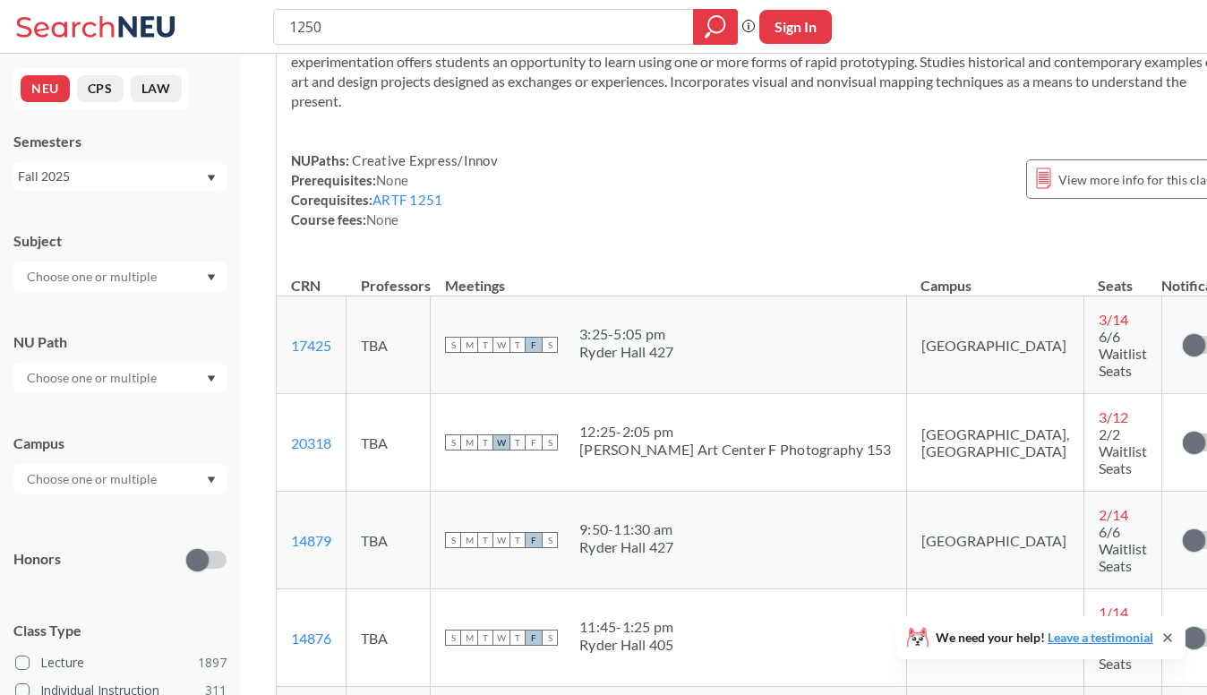
scroll to position [392, 0]
